Goal: Task Accomplishment & Management: Manage account settings

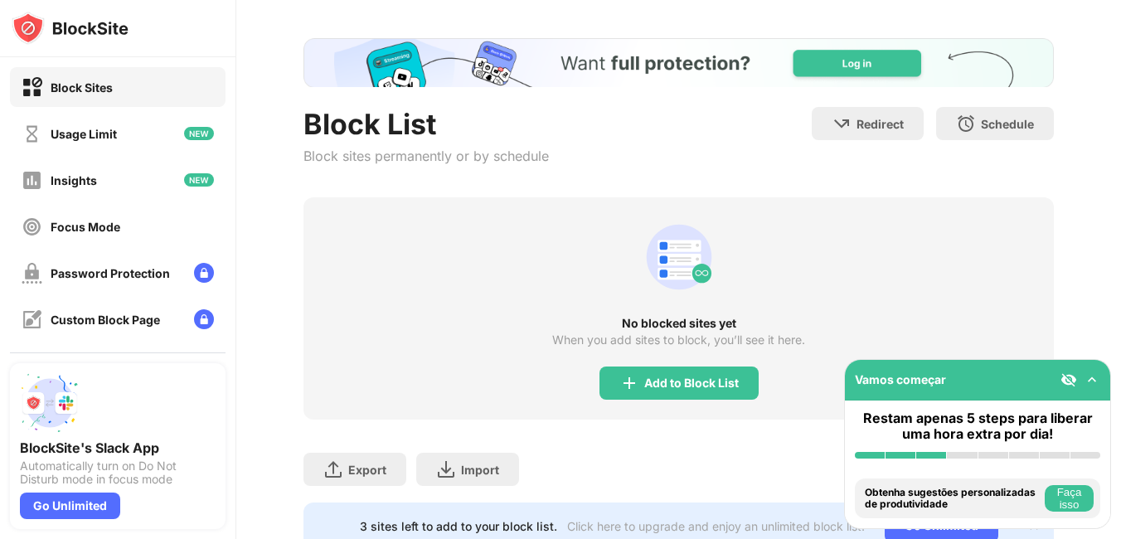
scroll to position [134, 0]
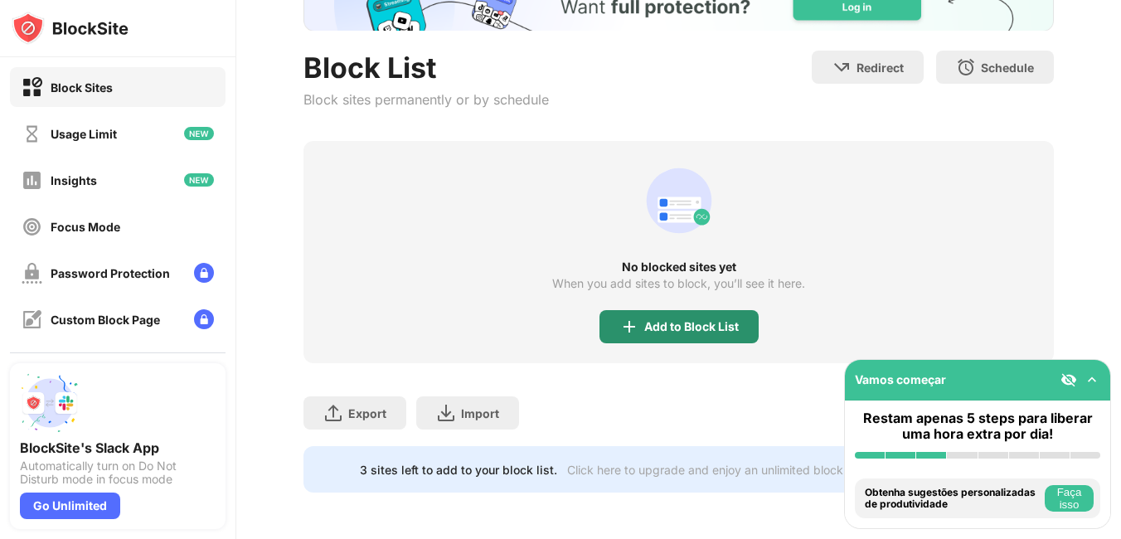
click at [705, 321] on div "Add to Block List" at bounding box center [678, 326] width 159 height 33
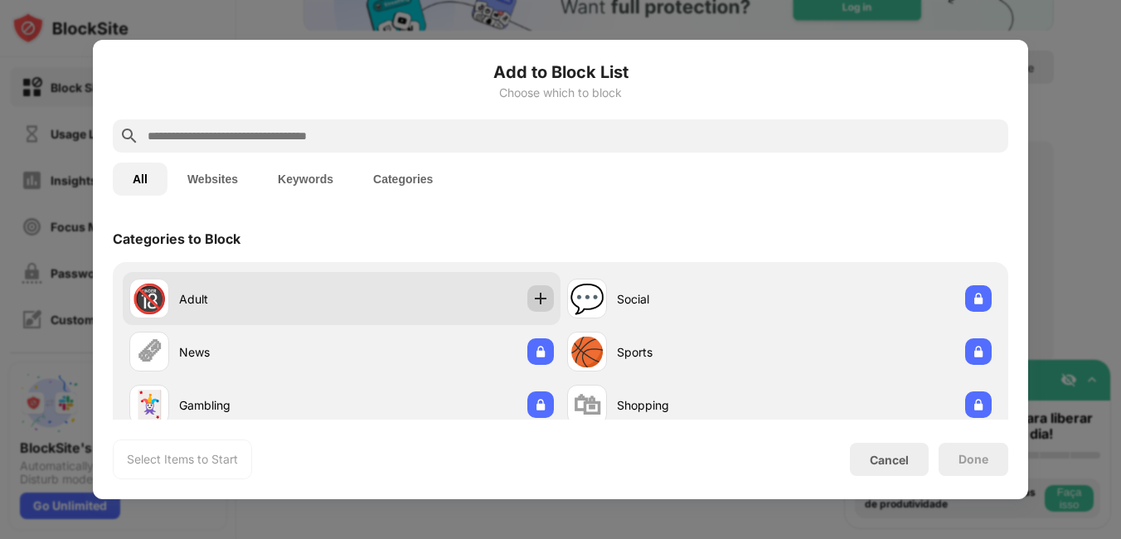
click at [527, 303] on div at bounding box center [540, 298] width 27 height 27
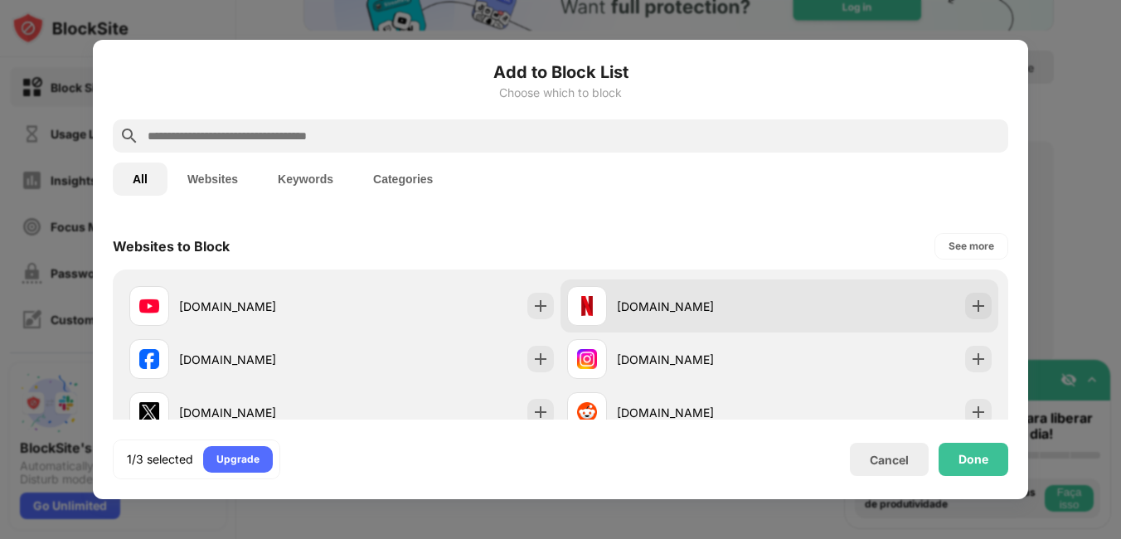
scroll to position [332, 0]
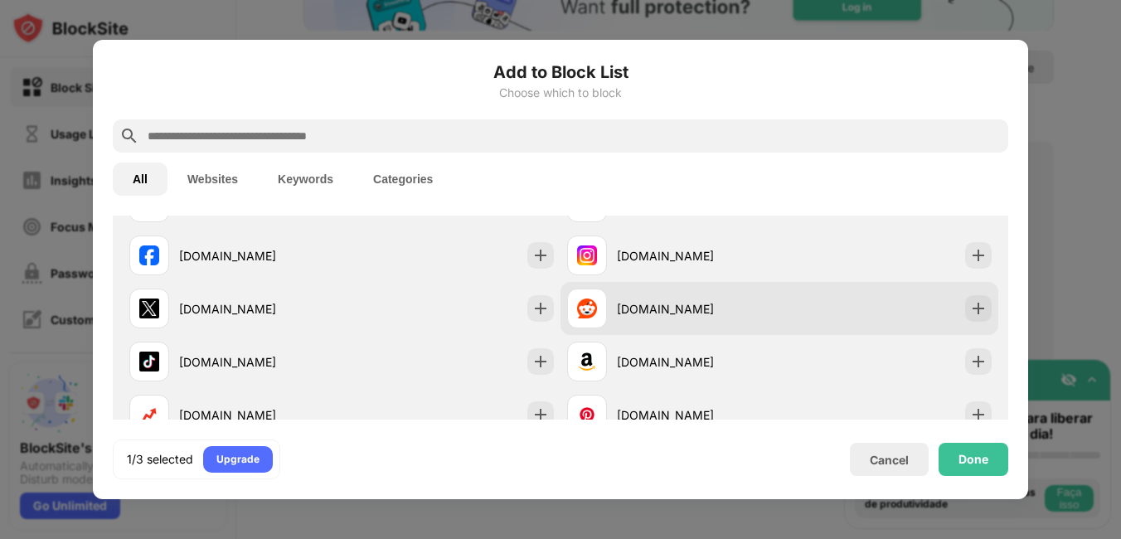
click at [862, 304] on div "[DOMAIN_NAME]" at bounding box center [779, 308] width 438 height 53
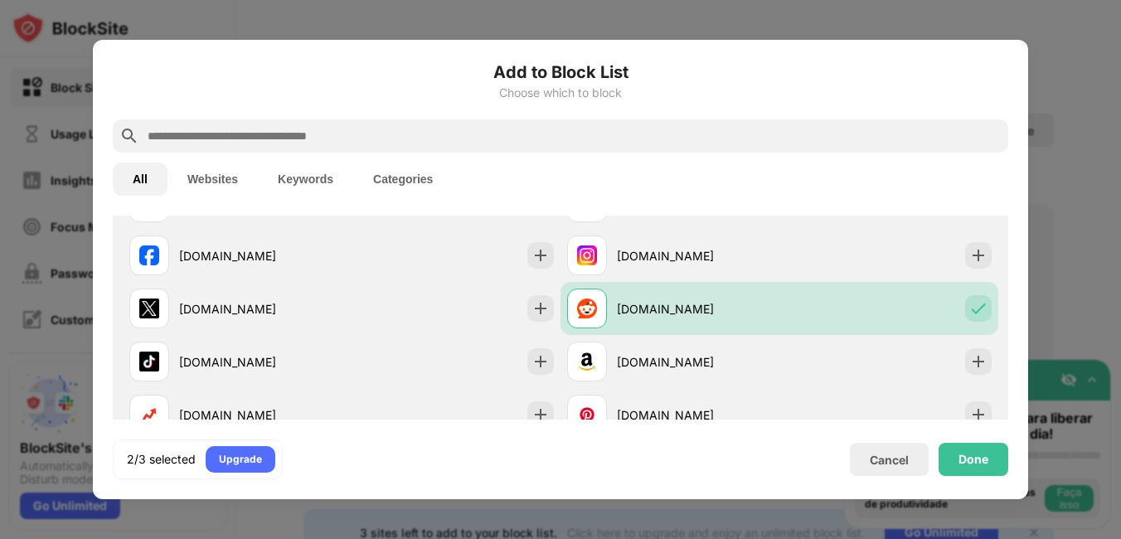
click at [978, 482] on div "Add to Block List Choose which to block All Websites Keywords Categories Catego…" at bounding box center [560, 269] width 935 height 459
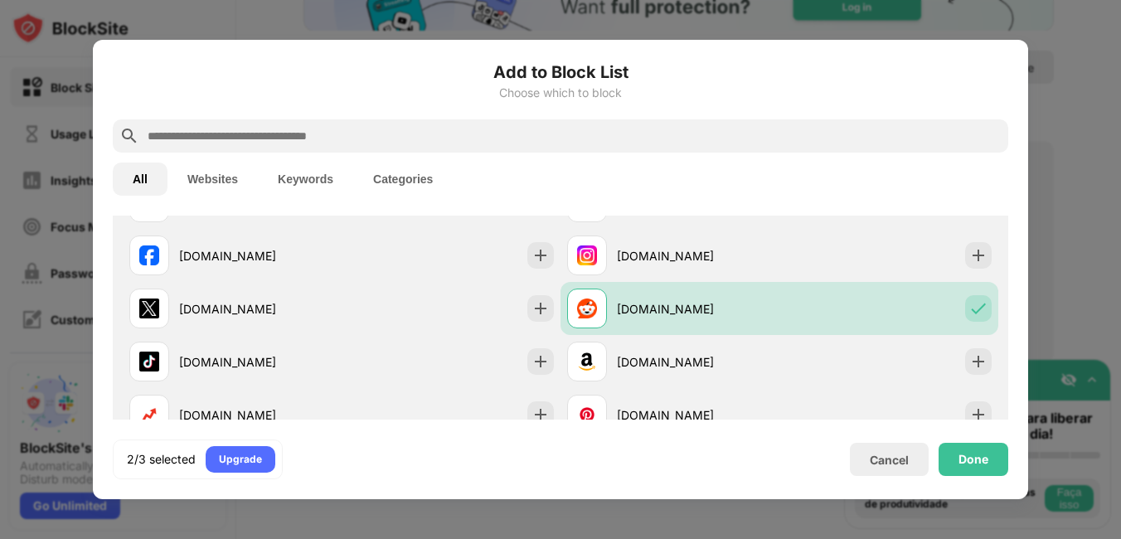
click at [979, 456] on div "Done" at bounding box center [973, 459] width 30 height 13
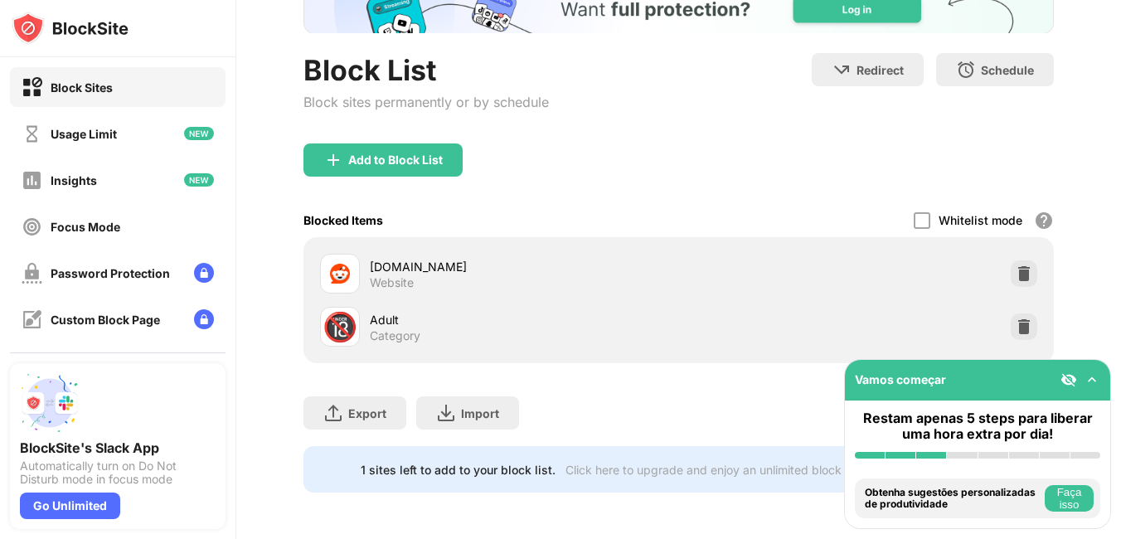
scroll to position [358, 0]
